Goal: Obtain resource: Download file/media

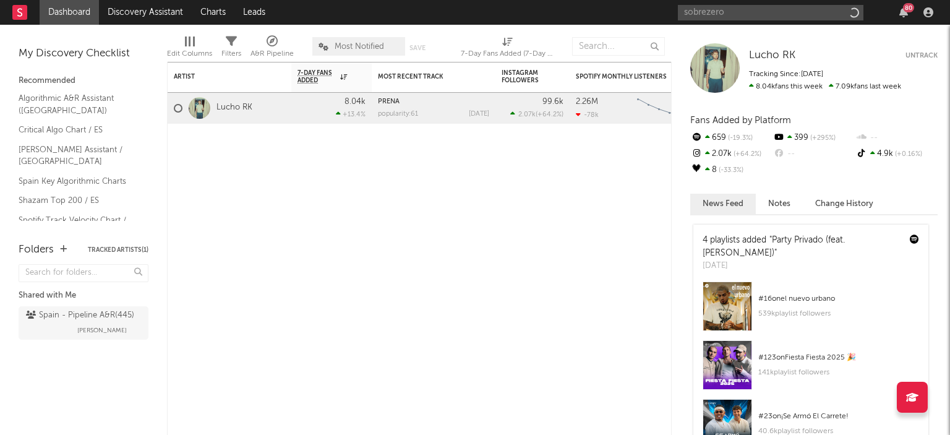
type input "sobrezero"
click at [723, 9] on input "sobrezero" at bounding box center [770, 12] width 185 height 15
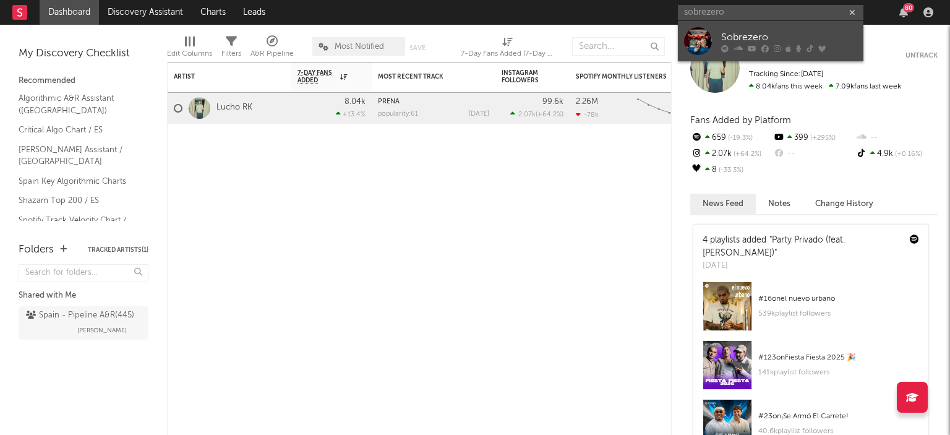
click at [701, 38] on div at bounding box center [698, 41] width 28 height 28
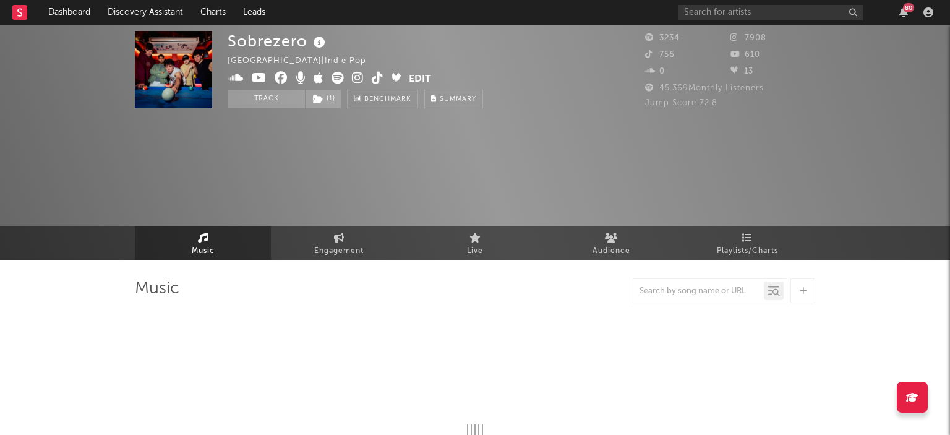
select select "1w"
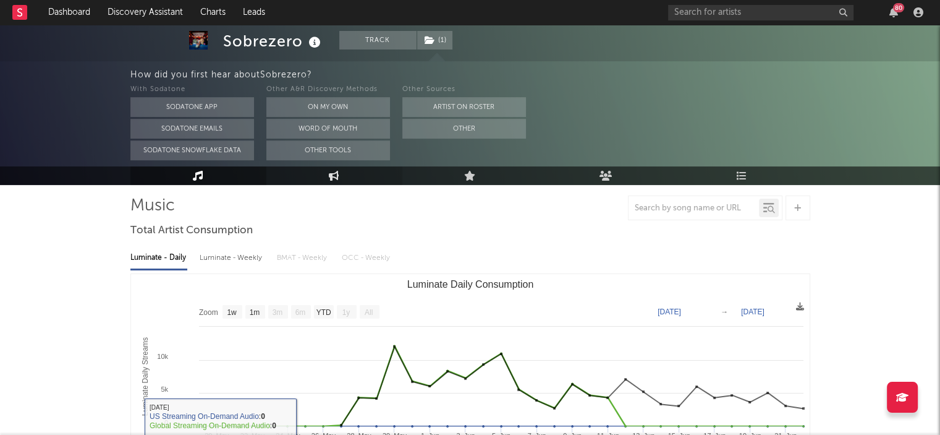
scroll to position [62, 0]
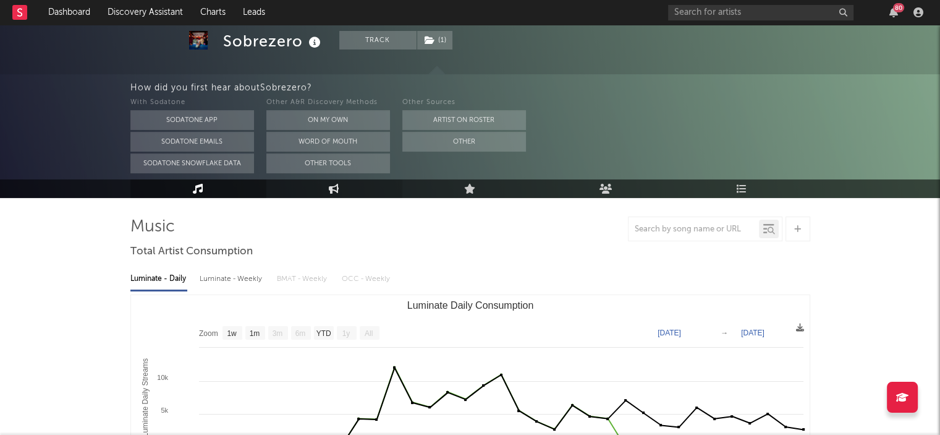
click at [353, 192] on link "Engagement" at bounding box center [334, 188] width 136 height 19
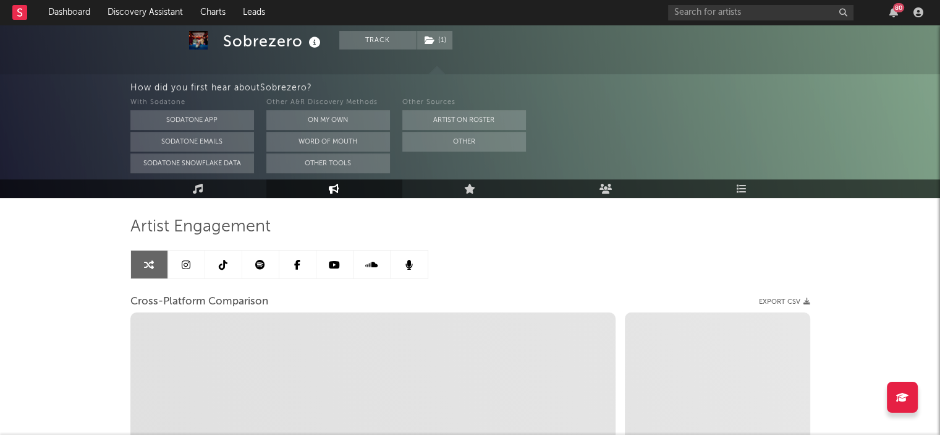
select select "1w"
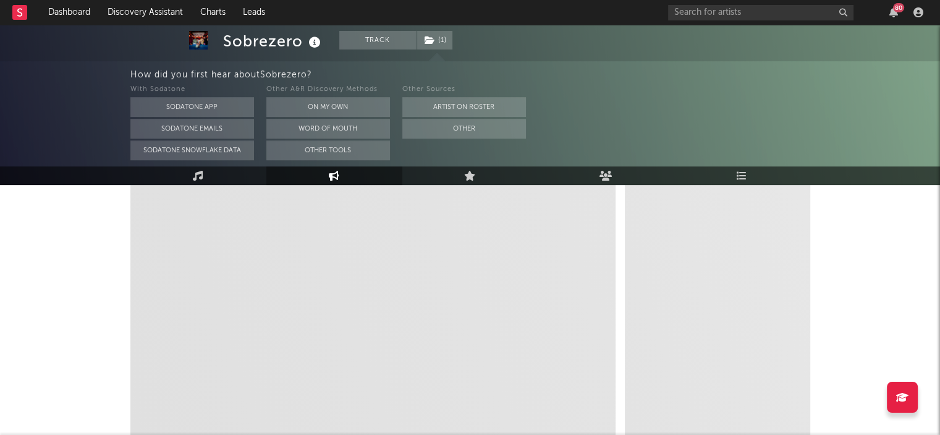
scroll to position [124, 0]
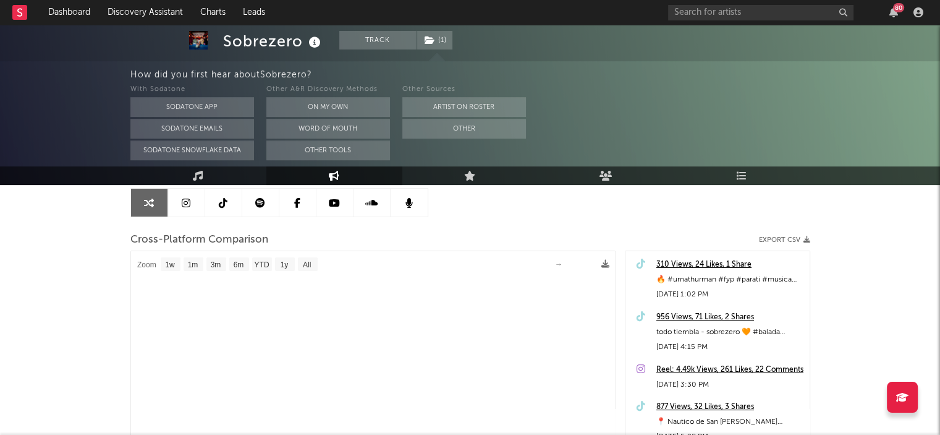
select select "1m"
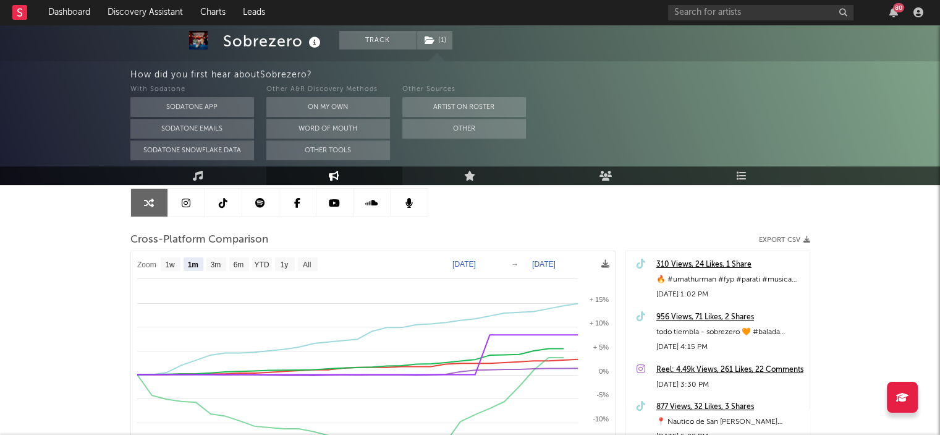
click at [329, 198] on icon at bounding box center [334, 203] width 11 height 10
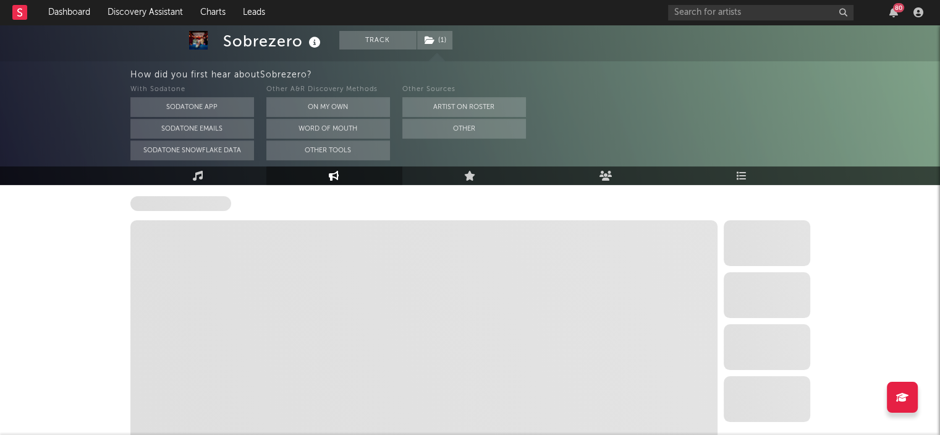
select select "6m"
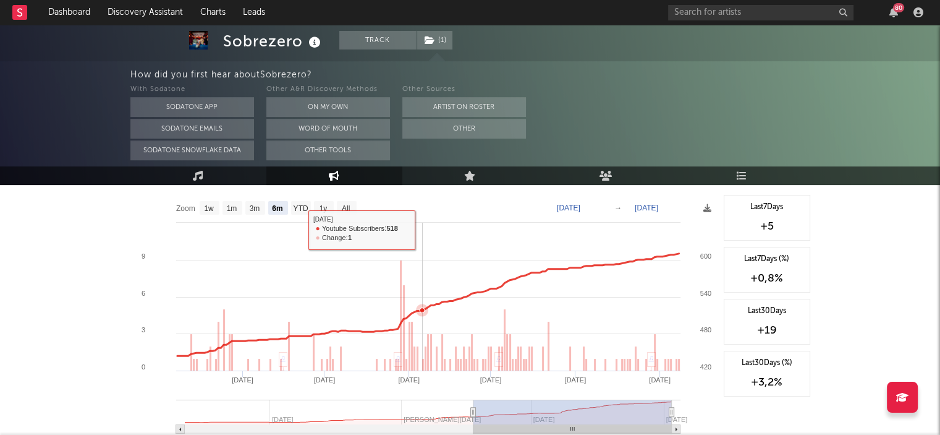
scroll to position [62, 0]
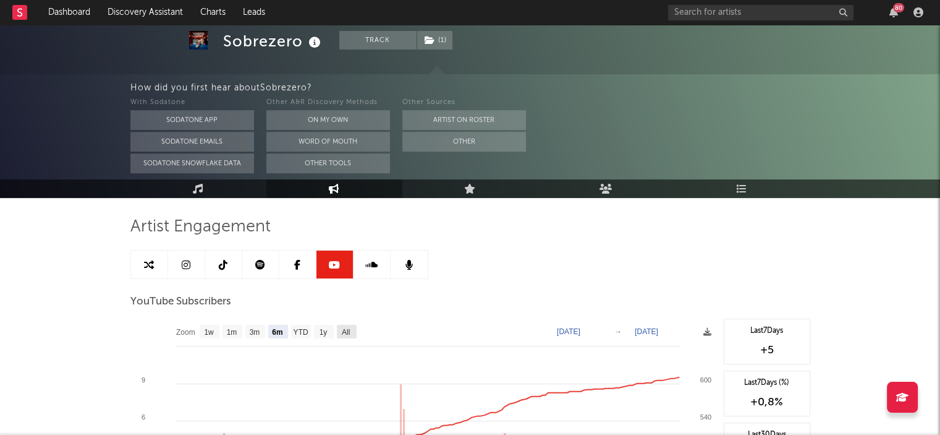
click at [348, 333] on text "All" at bounding box center [345, 332] width 8 height 9
select select "All"
type input "[DATE]"
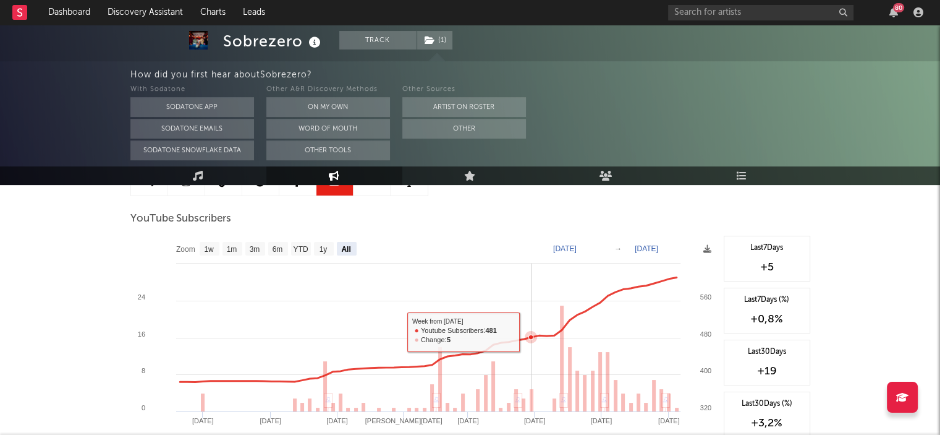
scroll to position [124, 0]
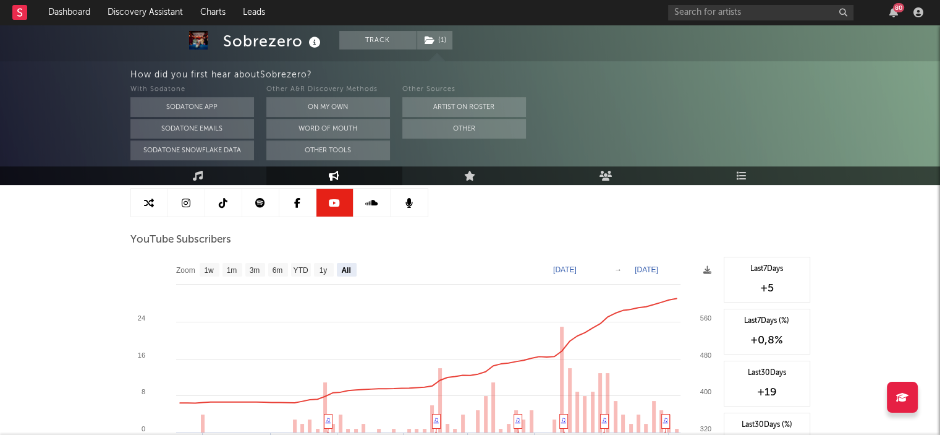
click at [185, 200] on icon at bounding box center [186, 203] width 9 height 10
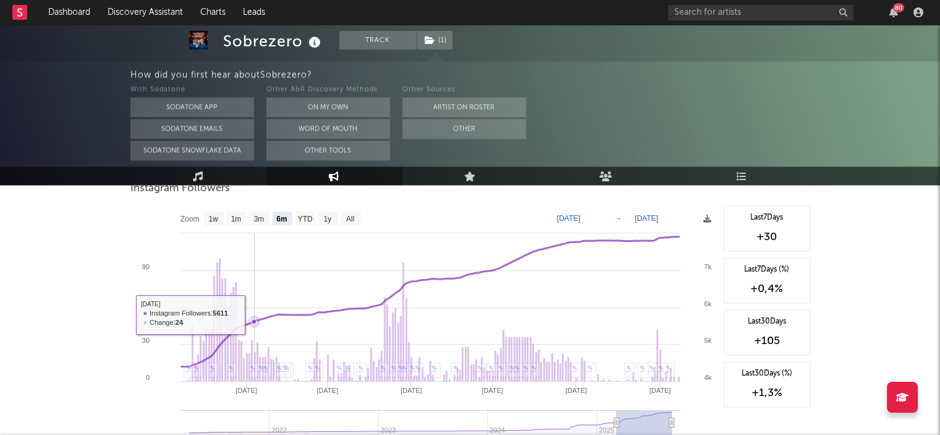
scroll to position [1899, 0]
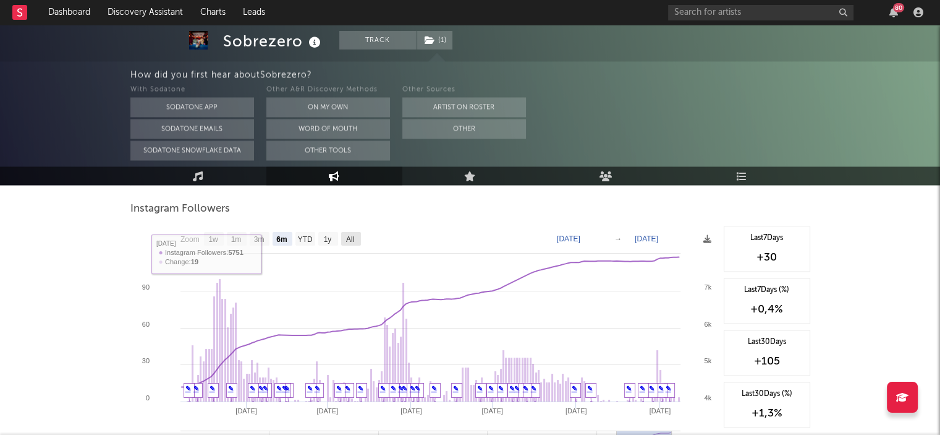
click at [354, 239] on text "All" at bounding box center [350, 239] width 8 height 9
select select "All"
type input "[DATE]"
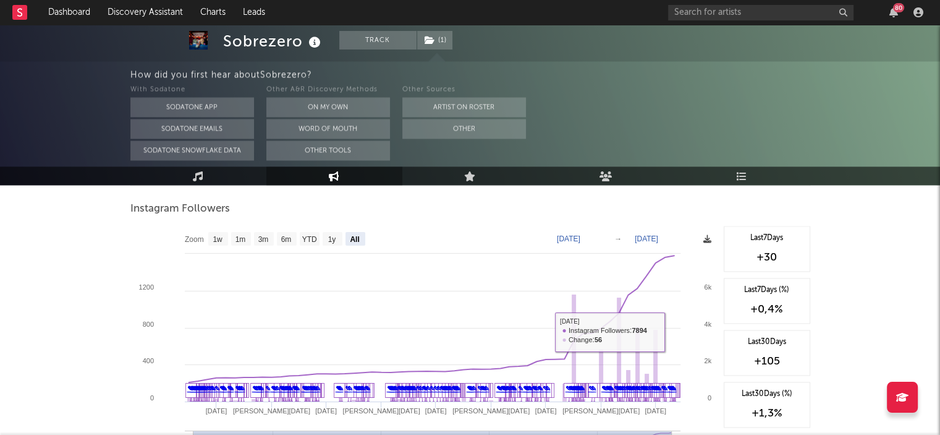
click at [704, 242] on icon at bounding box center [708, 239] width 8 height 8
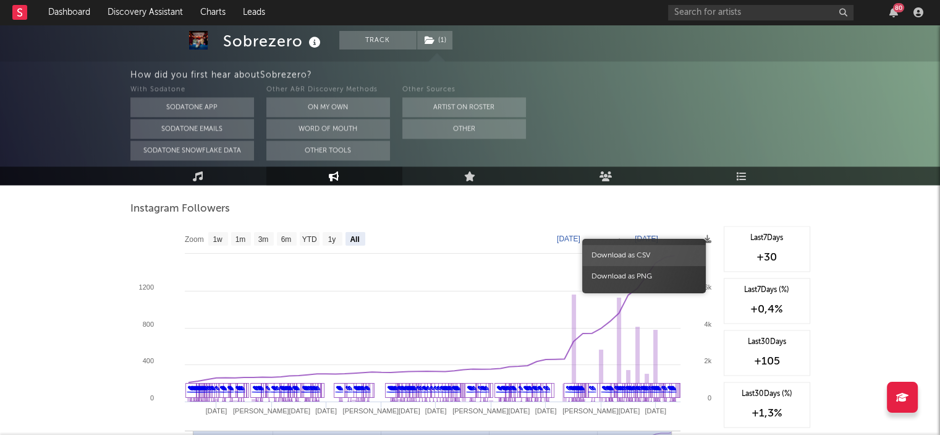
click at [655, 255] on span "Download as CSV" at bounding box center [644, 255] width 124 height 21
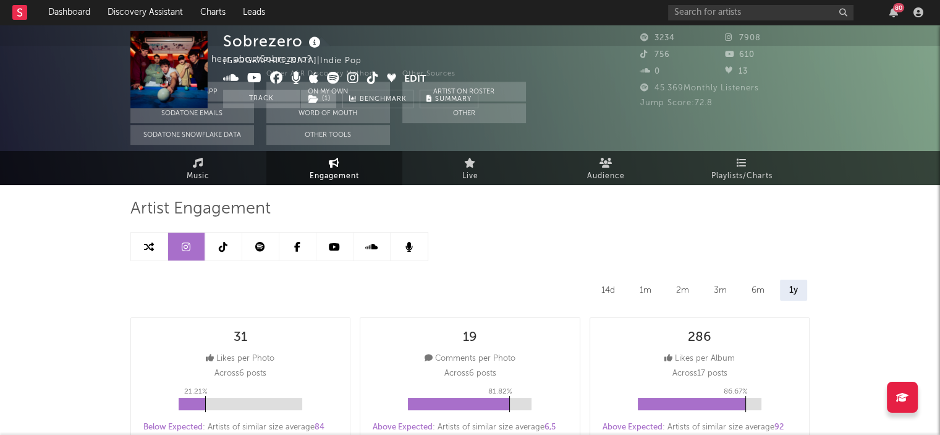
scroll to position [0, 0]
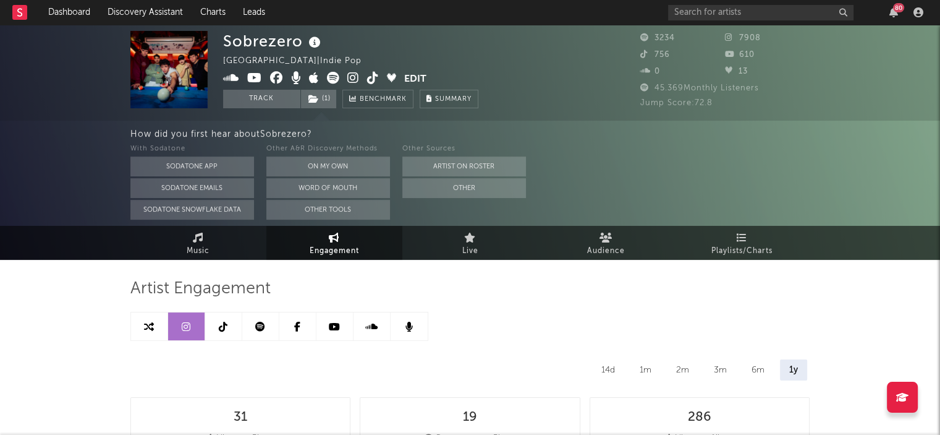
click at [229, 323] on link at bounding box center [223, 326] width 37 height 28
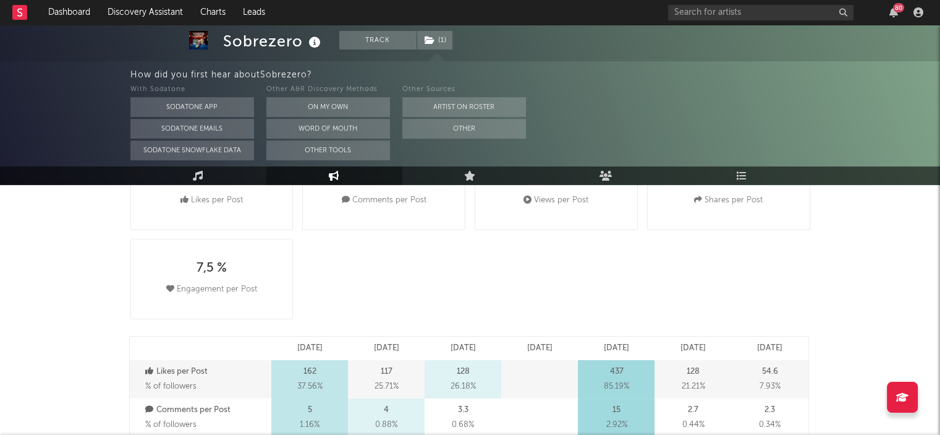
select select "6m"
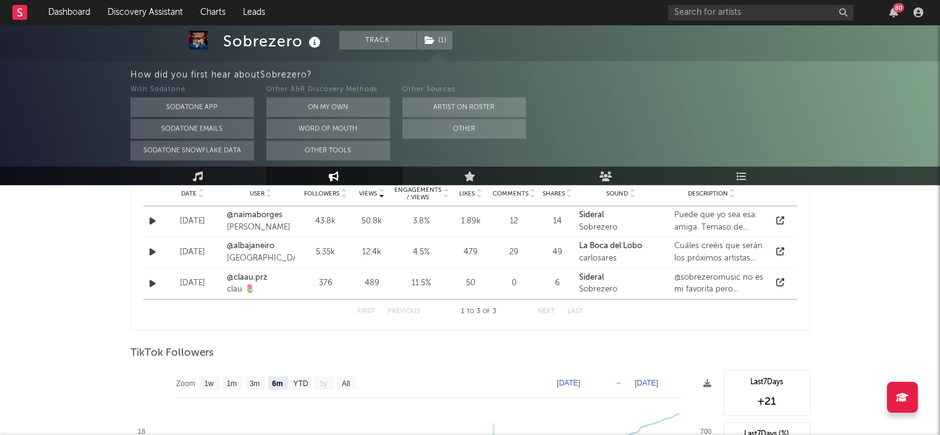
scroll to position [1113, 0]
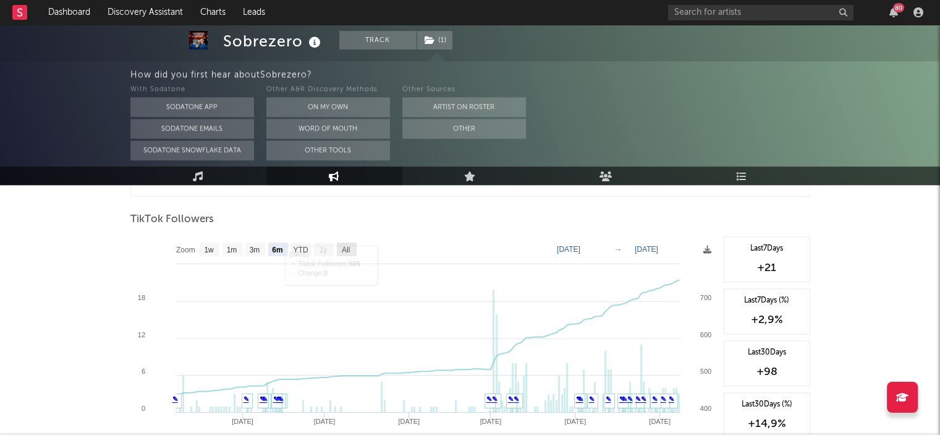
click at [349, 248] on text "All" at bounding box center [345, 249] width 8 height 9
select select "All"
type input "[DATE]"
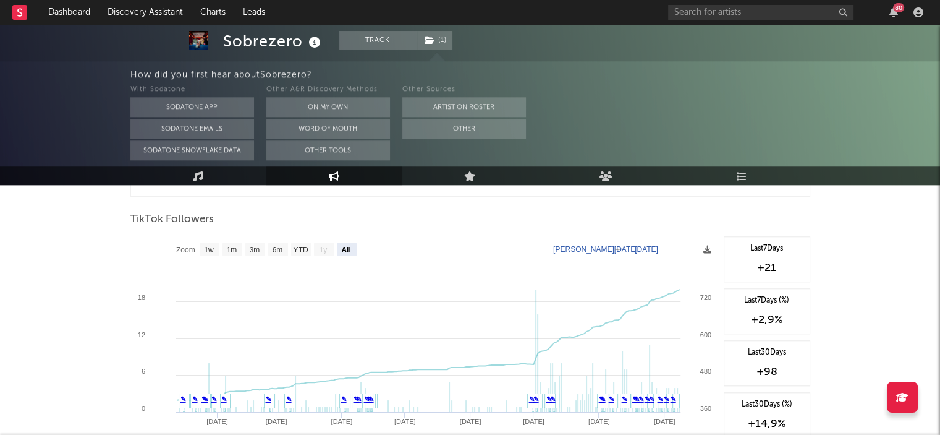
click at [700, 249] on rect at bounding box center [423, 359] width 587 height 247
click at [706, 249] on icon at bounding box center [708, 249] width 8 height 8
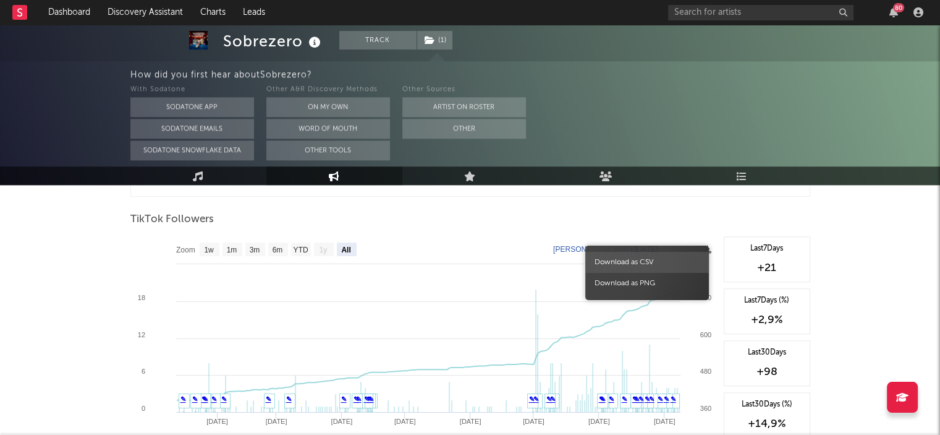
click at [670, 260] on span "Download as CSV" at bounding box center [648, 262] width 124 height 21
